Goal: Entertainment & Leisure: Consume media (video, audio)

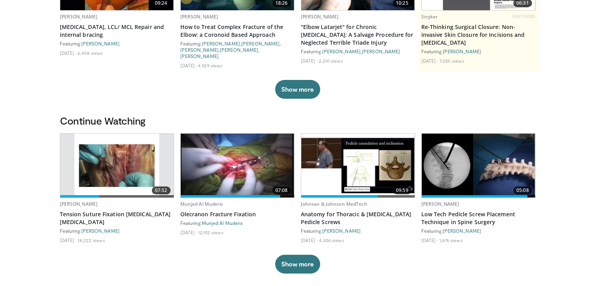
scroll to position [153, 0]
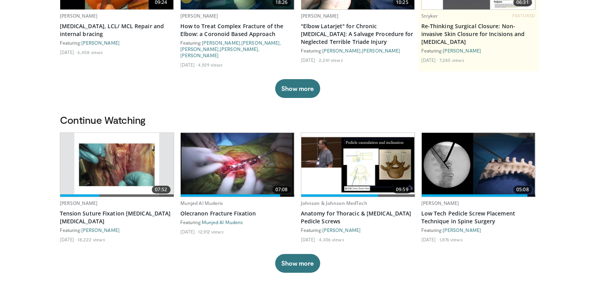
click at [239, 156] on img at bounding box center [238, 165] width 114 height 64
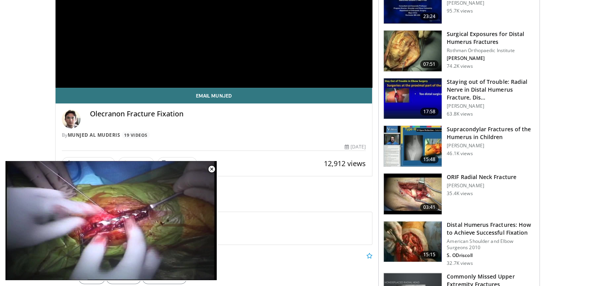
scroll to position [187, 0]
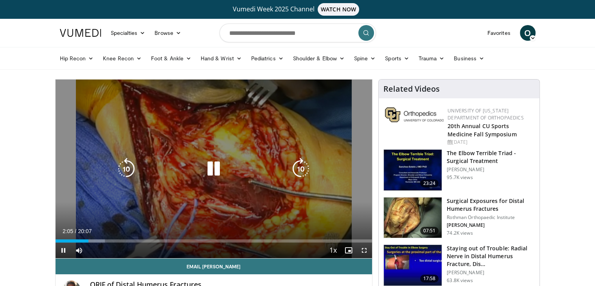
click at [210, 162] on icon "Video Player" at bounding box center [214, 169] width 22 height 22
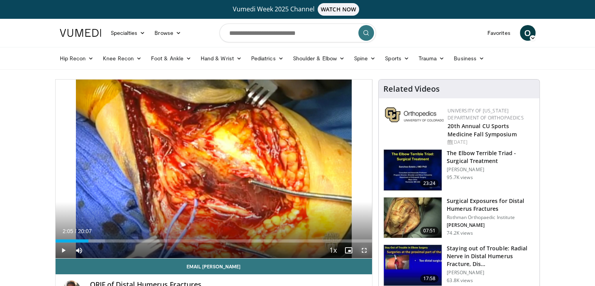
click at [365, 249] on span "Video Player" at bounding box center [365, 250] width 16 height 16
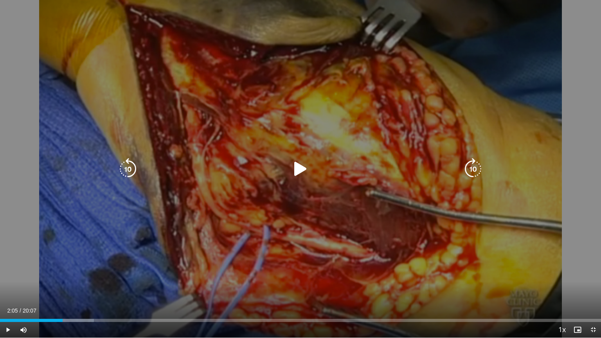
click at [299, 164] on icon "Video Player" at bounding box center [301, 169] width 22 height 22
click at [300, 171] on icon "Video Player" at bounding box center [301, 169] width 22 height 22
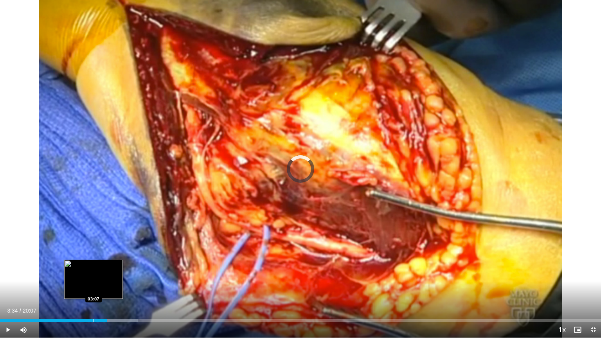
click at [94, 285] on div "Loaded : 23.00% 03:34 03:07" at bounding box center [300, 318] width 601 height 7
click at [81, 285] on div "Loaded : 23.00% 02:42 02:43" at bounding box center [300, 320] width 601 height 3
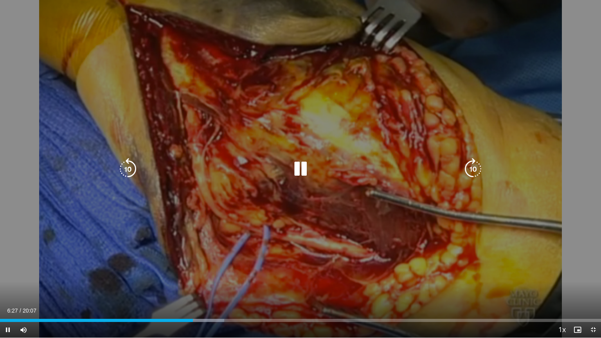
click at [299, 170] on icon "Video Player" at bounding box center [301, 169] width 22 height 22
click at [301, 165] on icon "Video Player" at bounding box center [301, 169] width 22 height 22
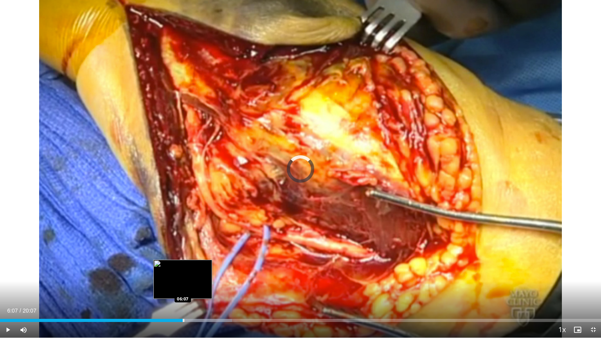
click at [183, 285] on div "Loaded : 38.61% 06:44 06:07" at bounding box center [300, 318] width 601 height 7
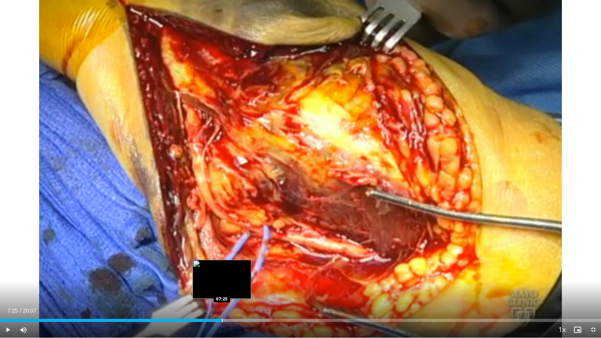
click at [222, 285] on div "Progress Bar" at bounding box center [222, 320] width 1 height 3
click at [221, 285] on div "07:24" at bounding box center [111, 320] width 222 height 3
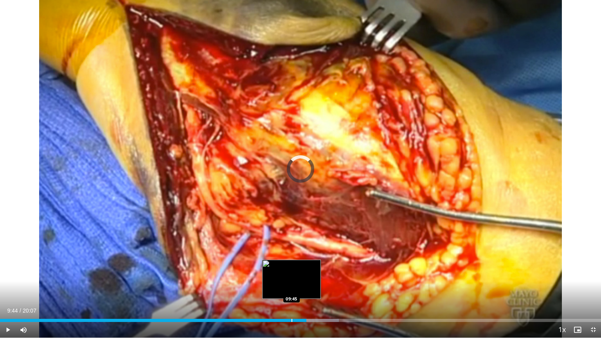
click at [291, 285] on div "09:44" at bounding box center [153, 320] width 306 height 3
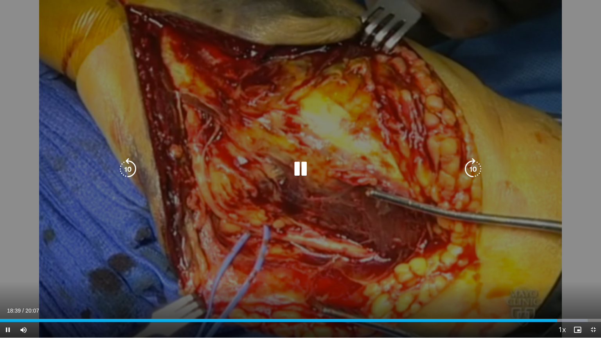
click at [300, 168] on icon "Video Player" at bounding box center [301, 169] width 22 height 22
click at [299, 167] on icon "Video Player" at bounding box center [301, 169] width 22 height 22
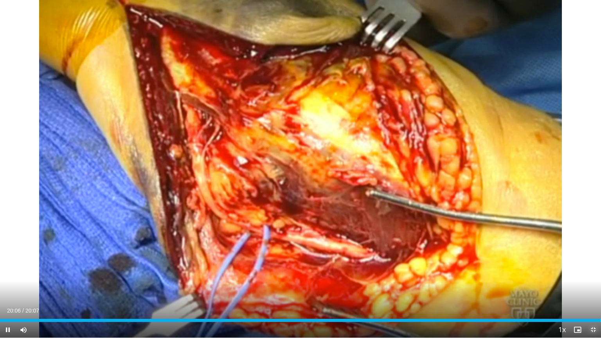
click at [594, 285] on span "Video Player" at bounding box center [594, 330] width 16 height 16
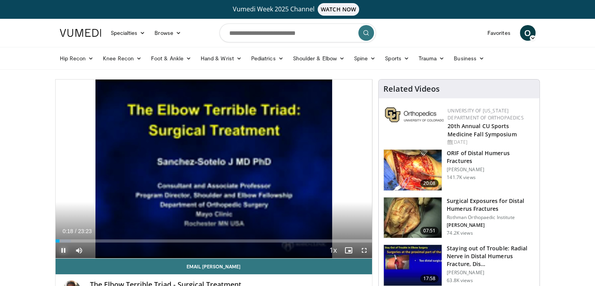
click at [63, 249] on span "Video Player" at bounding box center [64, 250] width 16 height 16
